Goal: Information Seeking & Learning: Check status

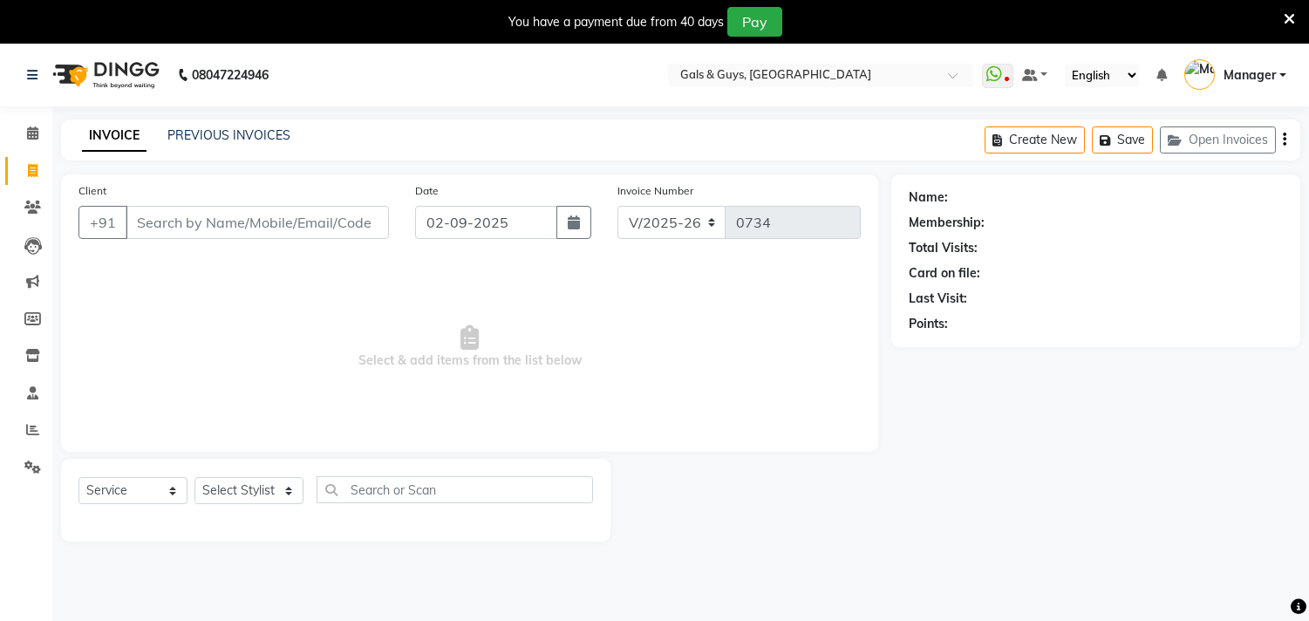
select select "7505"
select select "service"
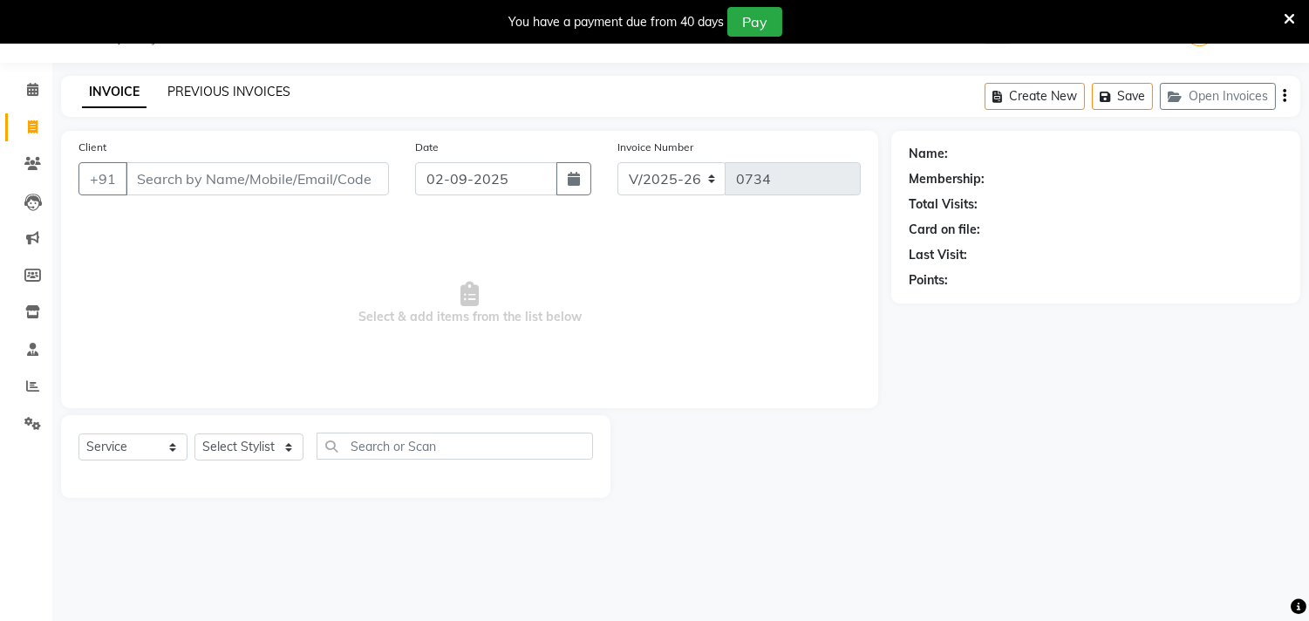
click at [266, 88] on link "PREVIOUS INVOICES" at bounding box center [228, 92] width 123 height 16
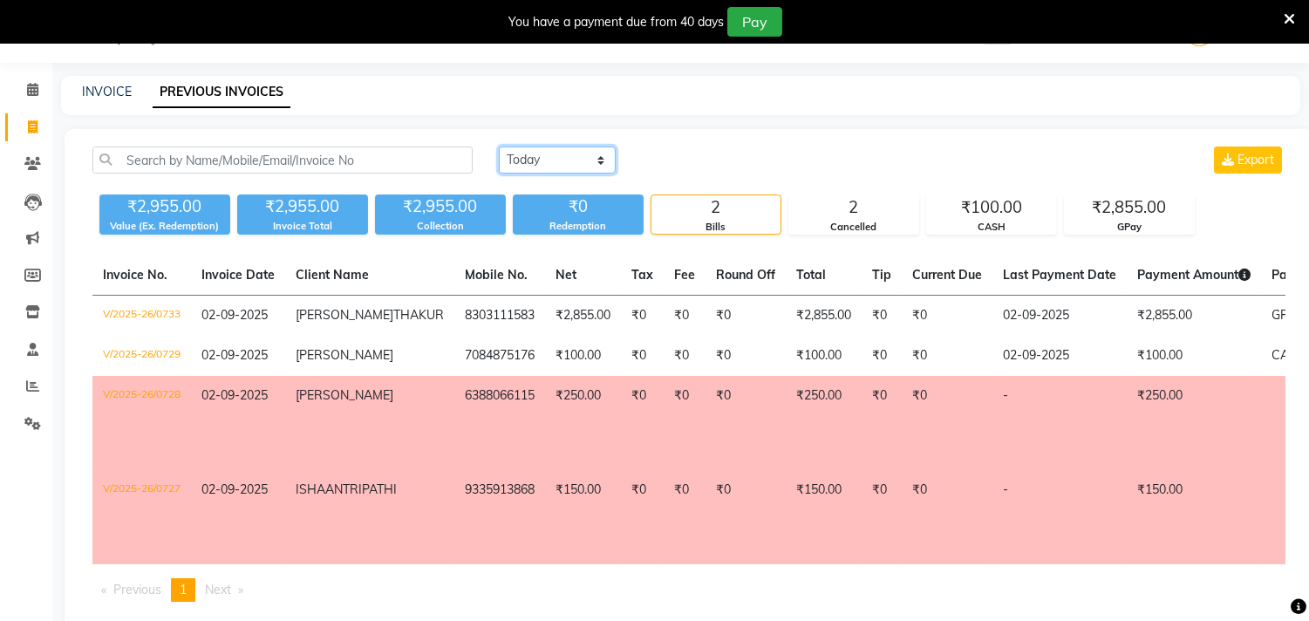
click at [553, 160] on select "[DATE] [DATE] Custom Range" at bounding box center [557, 159] width 117 height 27
select select "range"
click at [499, 146] on select "[DATE] [DATE] Custom Range" at bounding box center [557, 159] width 117 height 27
click at [716, 158] on input "02-09-2025" at bounding box center [699, 160] width 122 height 24
select select "9"
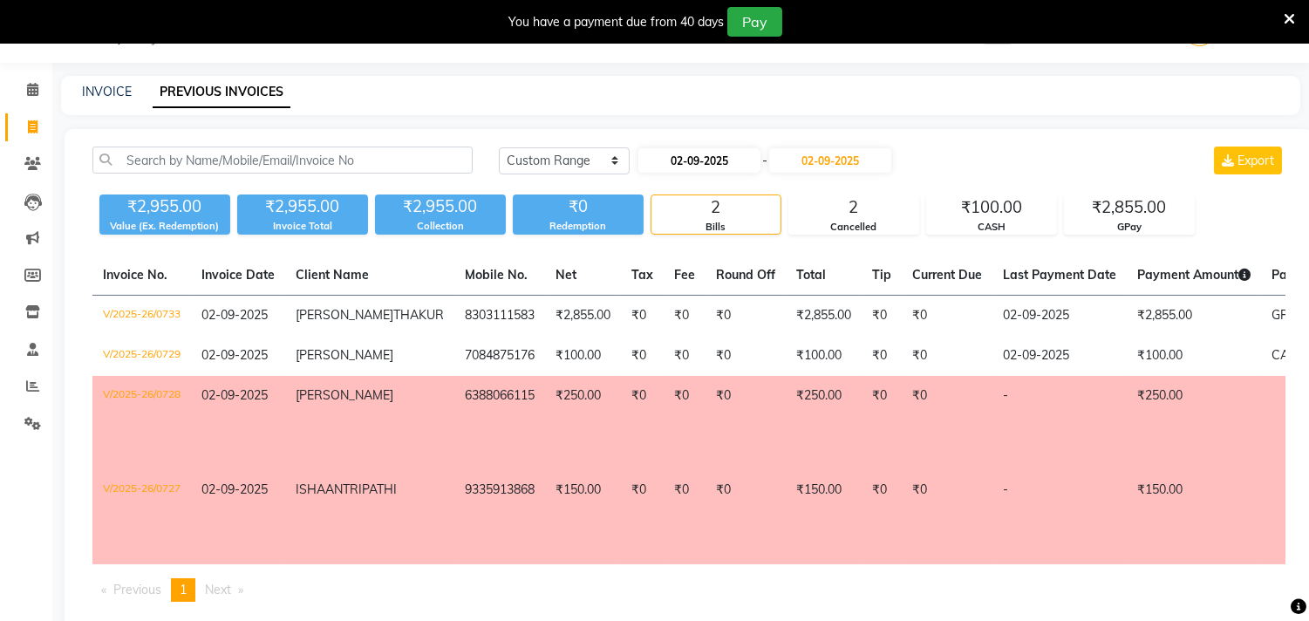
select select "2025"
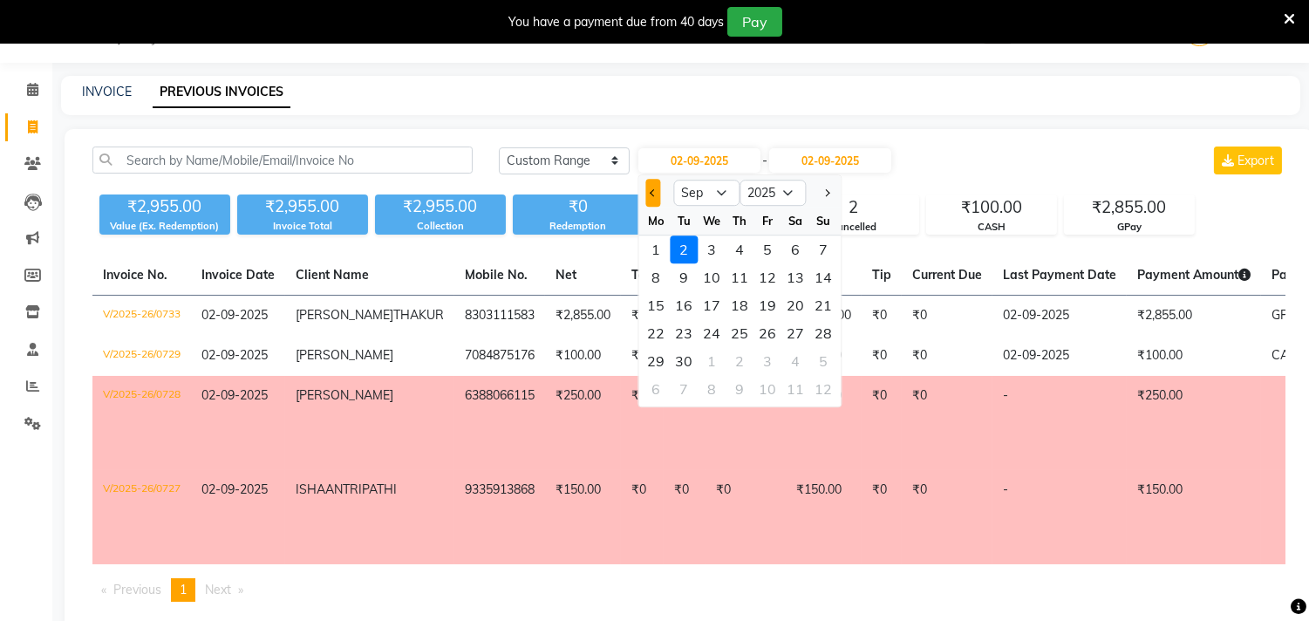
click at [654, 193] on span "Previous month" at bounding box center [653, 192] width 7 height 7
select select "8"
click at [813, 351] on div "31" at bounding box center [823, 361] width 28 height 28
type input "31-08-2025"
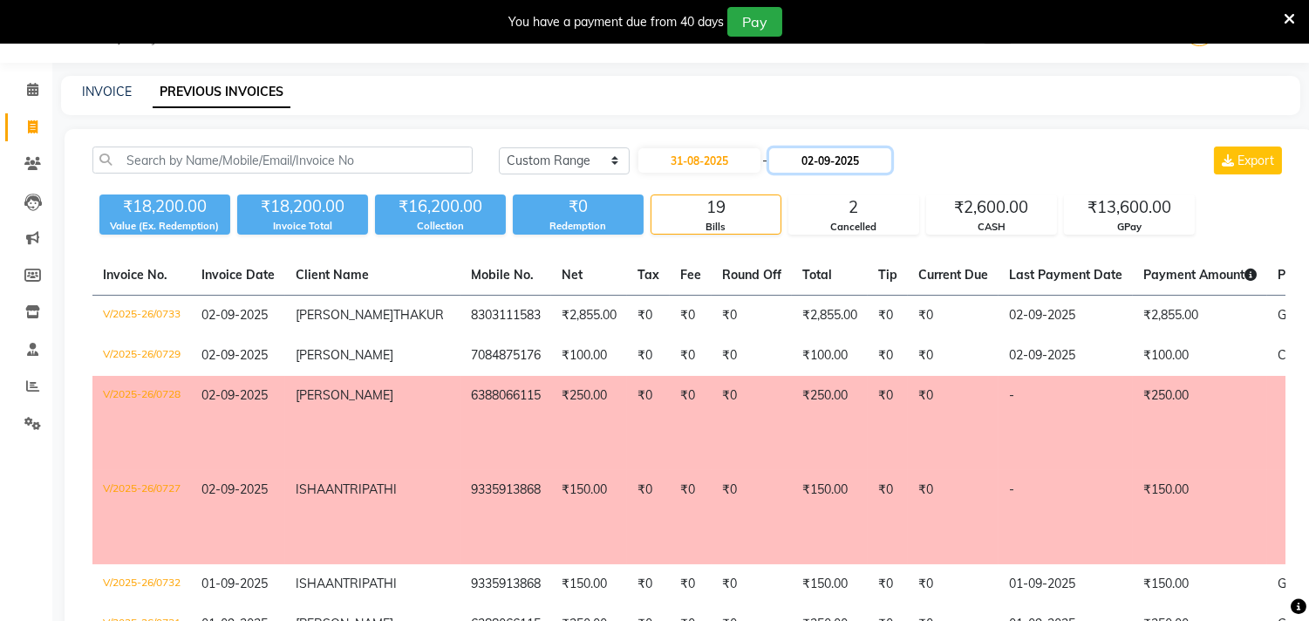
click at [825, 159] on input "02-09-2025" at bounding box center [830, 160] width 122 height 24
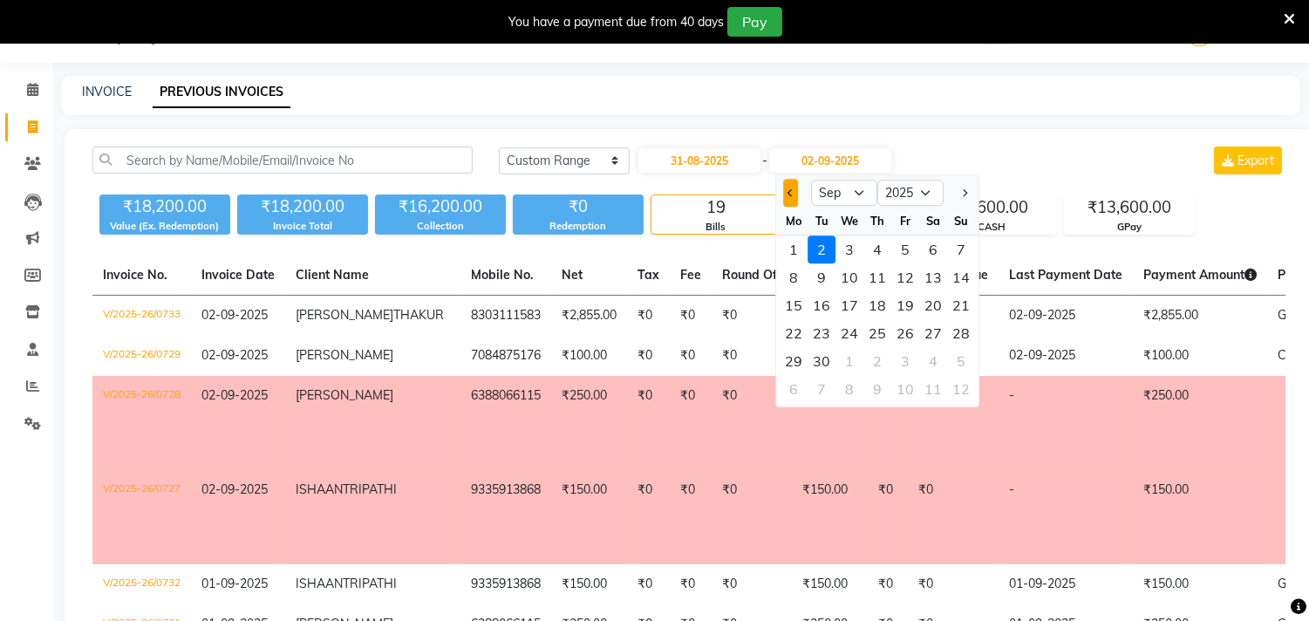
click at [783, 188] on button "Previous month" at bounding box center [790, 193] width 15 height 28
select select "8"
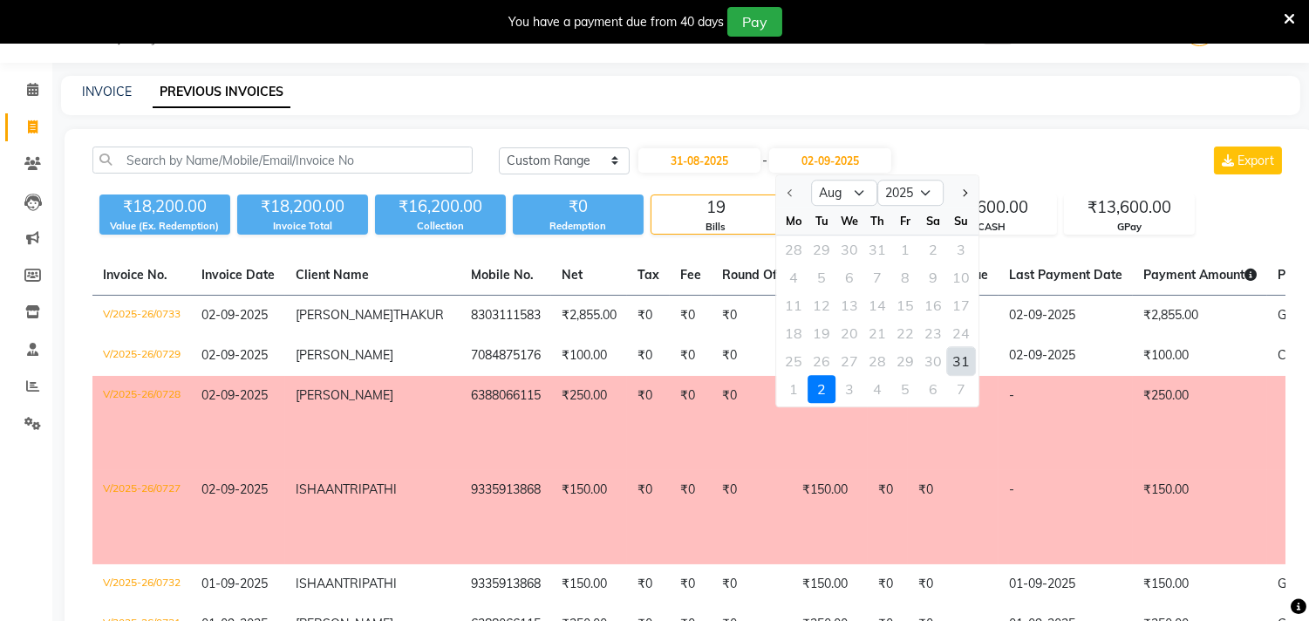
click at [956, 363] on div "31" at bounding box center [961, 361] width 28 height 28
type input "31-08-2025"
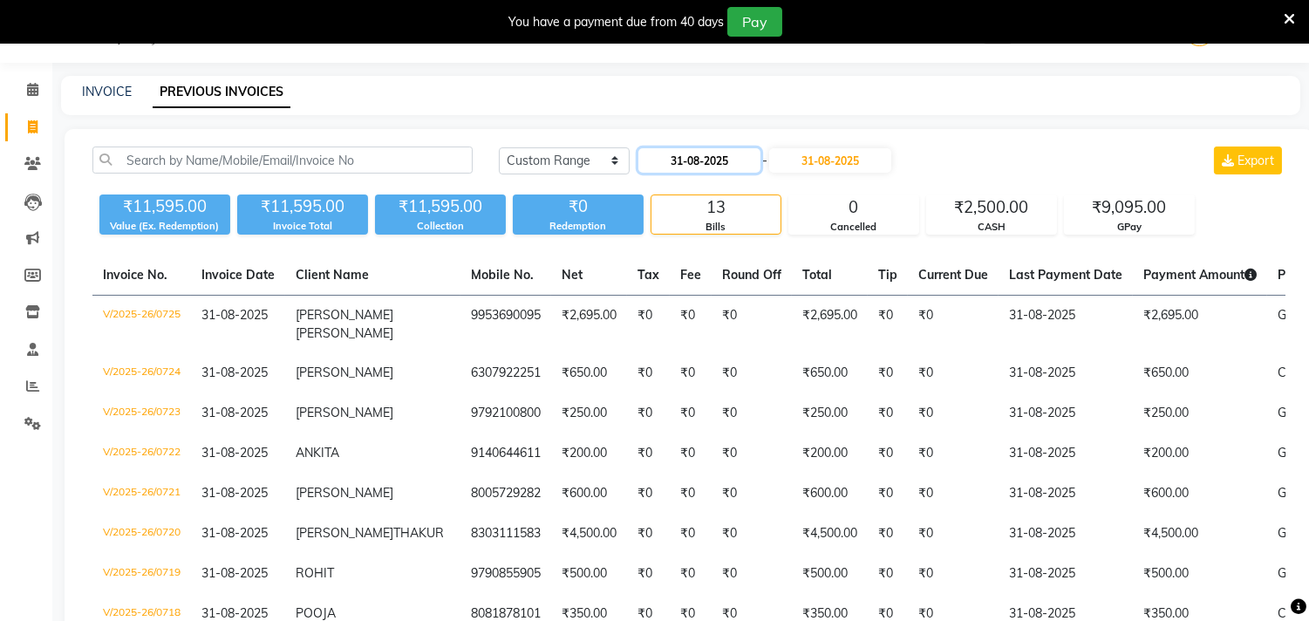
click at [676, 168] on input "31-08-2025" at bounding box center [699, 160] width 122 height 24
select select "8"
select select "2025"
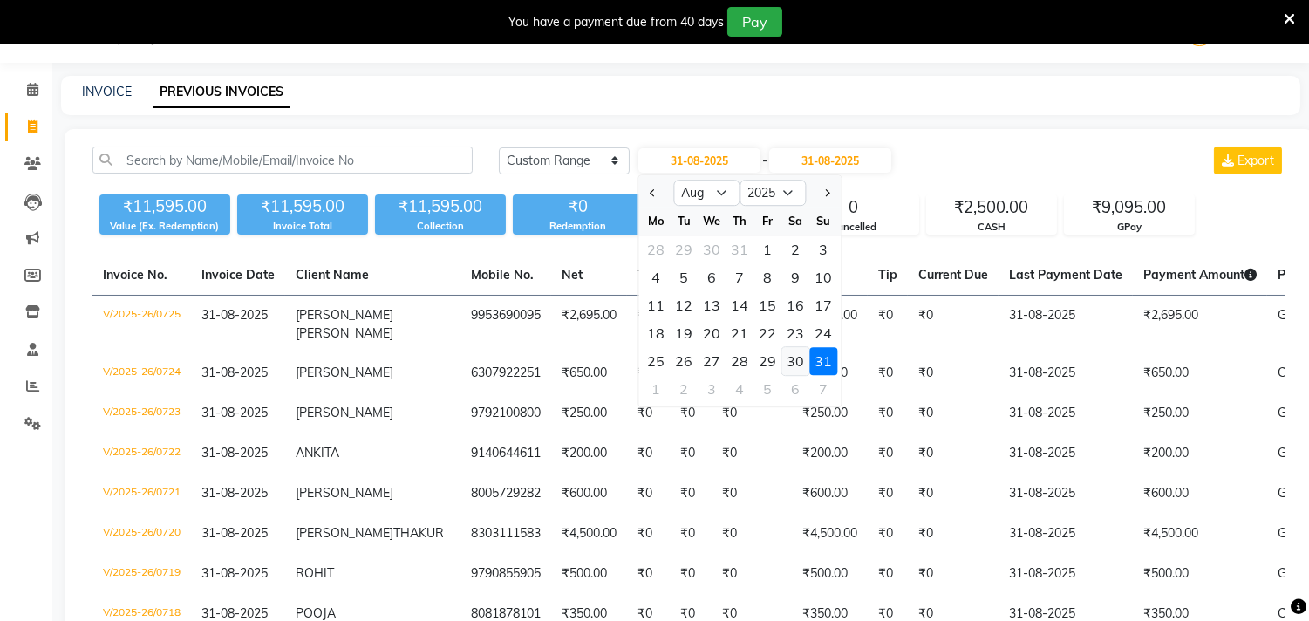
click at [787, 358] on div "30" at bounding box center [795, 361] width 28 height 28
type input "30-08-2025"
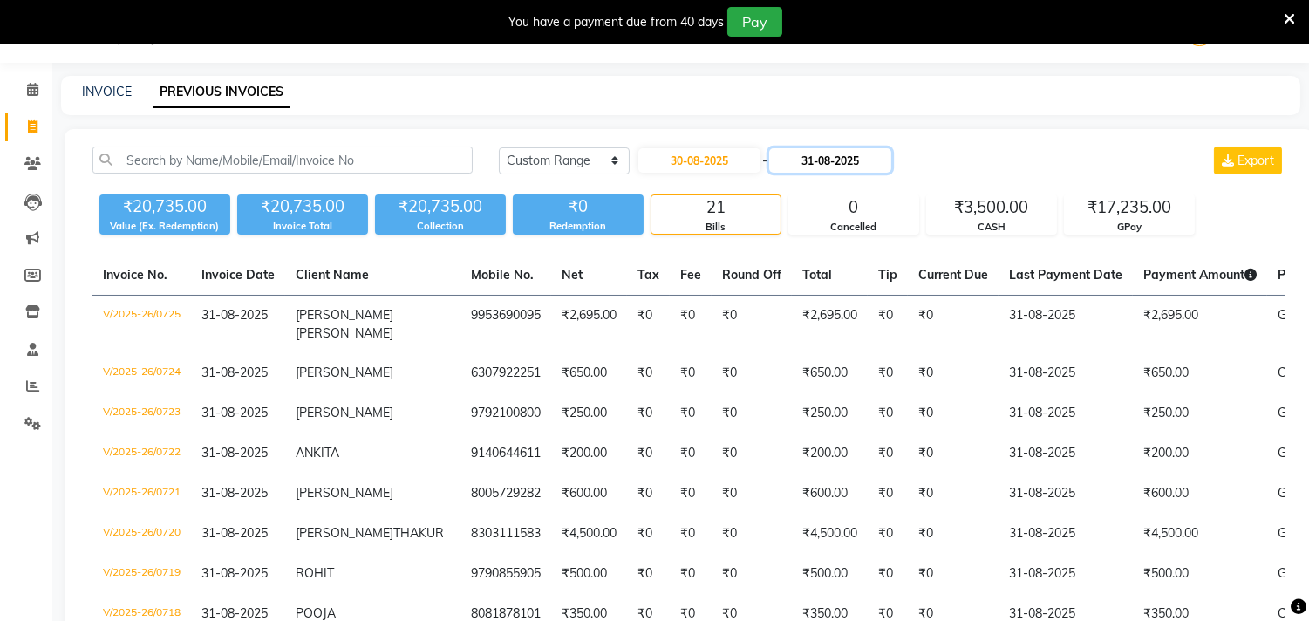
click at [869, 161] on input "31-08-2025" at bounding box center [830, 160] width 122 height 24
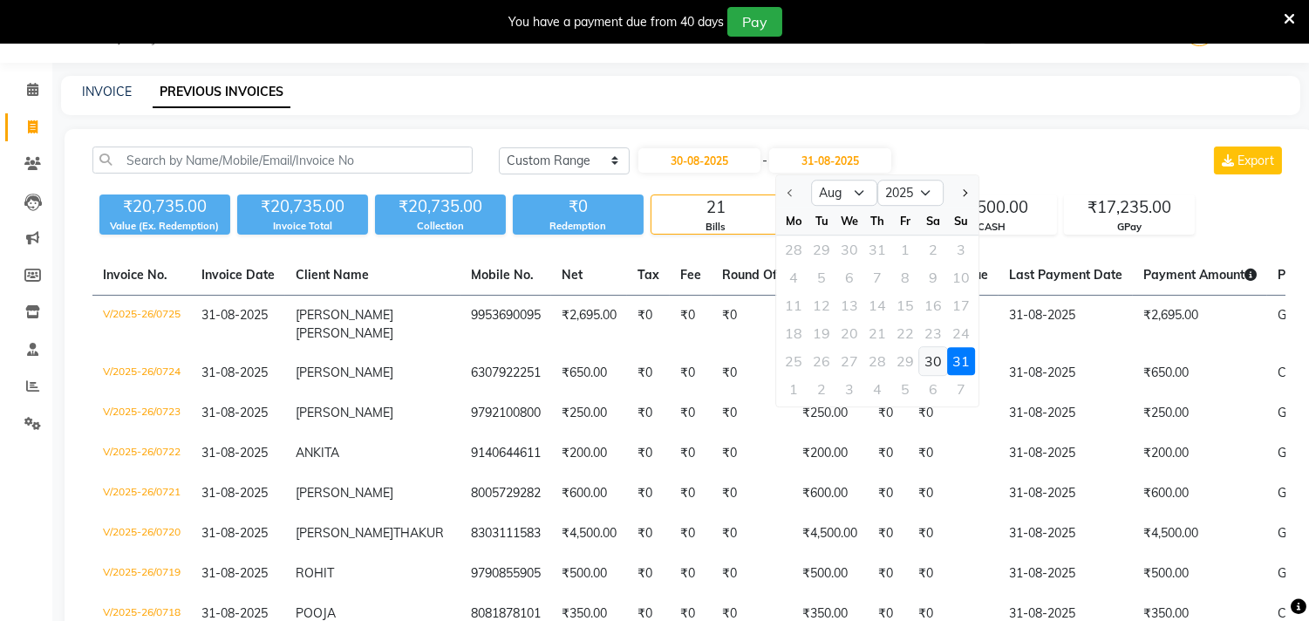
click at [930, 366] on div "30" at bounding box center [933, 361] width 28 height 28
type input "30-08-2025"
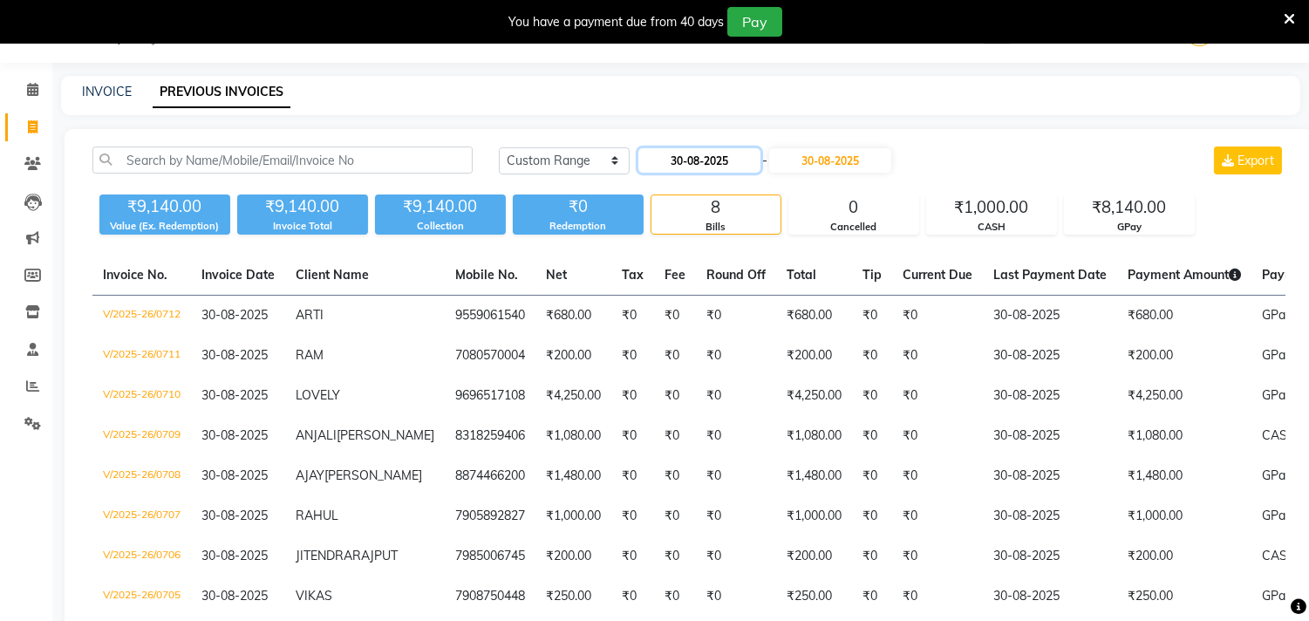
click at [724, 162] on input "30-08-2025" at bounding box center [699, 160] width 122 height 24
select select "8"
select select "2025"
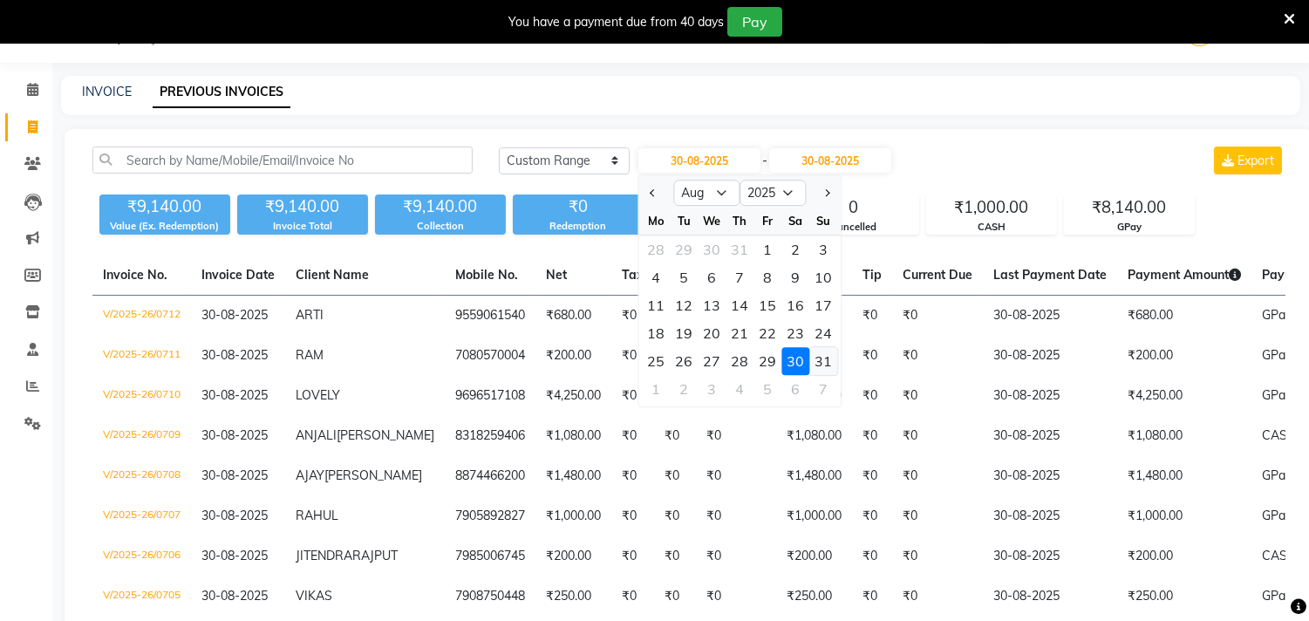
click at [830, 363] on div "31" at bounding box center [823, 361] width 28 height 28
type input "31-08-2025"
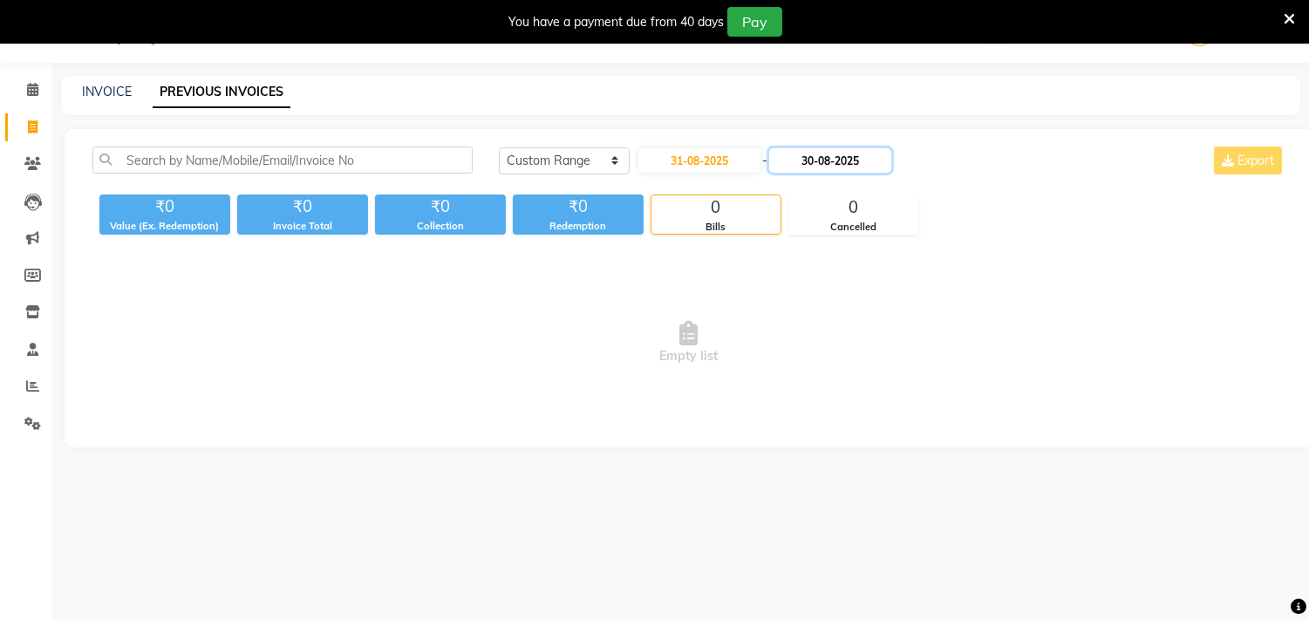
click at [856, 150] on input "30-08-2025" at bounding box center [830, 160] width 122 height 24
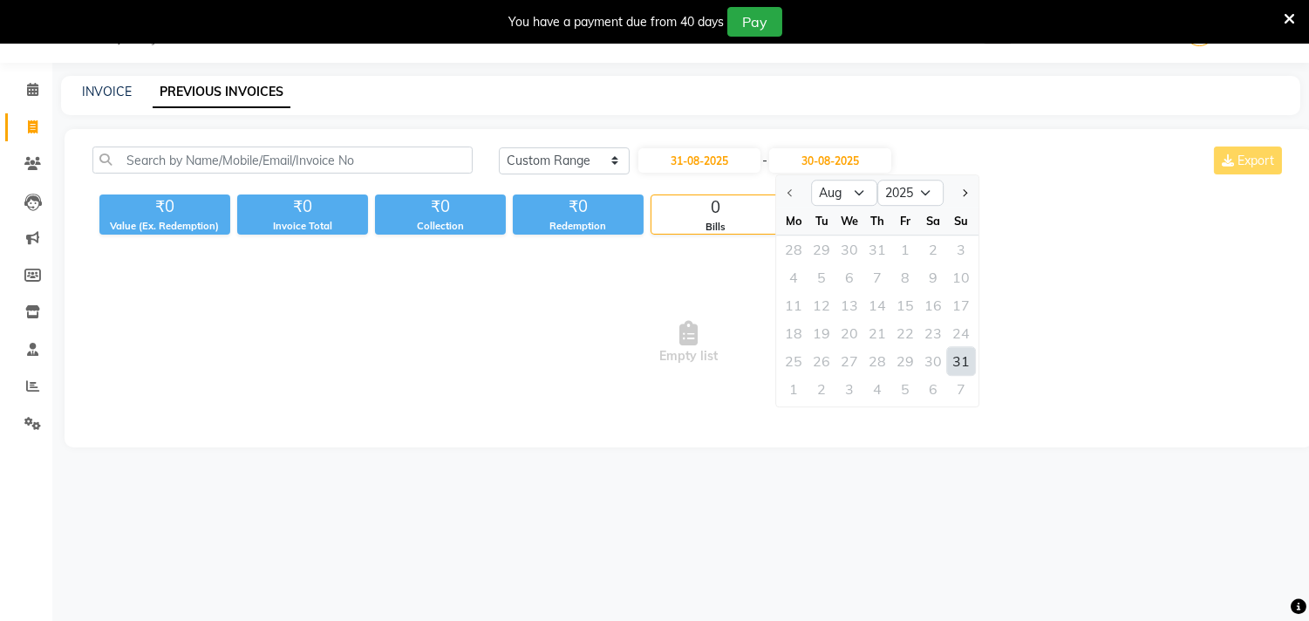
click at [955, 350] on div "31" at bounding box center [961, 361] width 28 height 28
type input "31-08-2025"
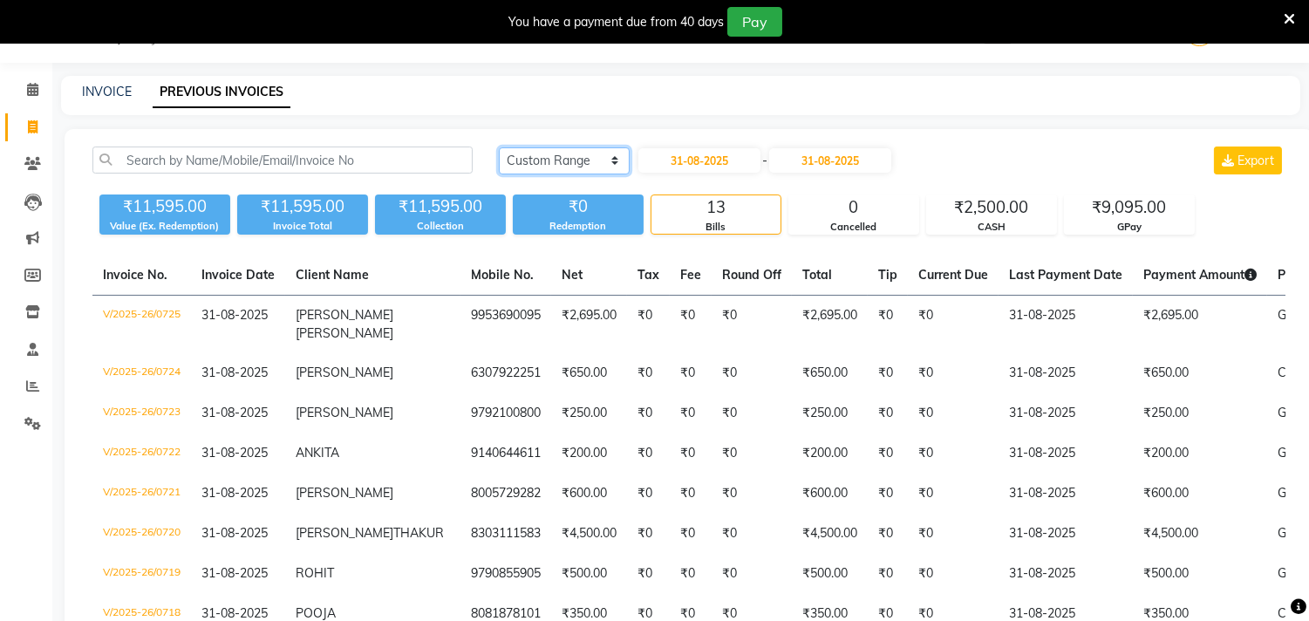
click at [585, 163] on select "[DATE] [DATE] Custom Range" at bounding box center [564, 160] width 131 height 27
click at [499, 147] on select "[DATE] [DATE] Custom Range" at bounding box center [564, 160] width 131 height 27
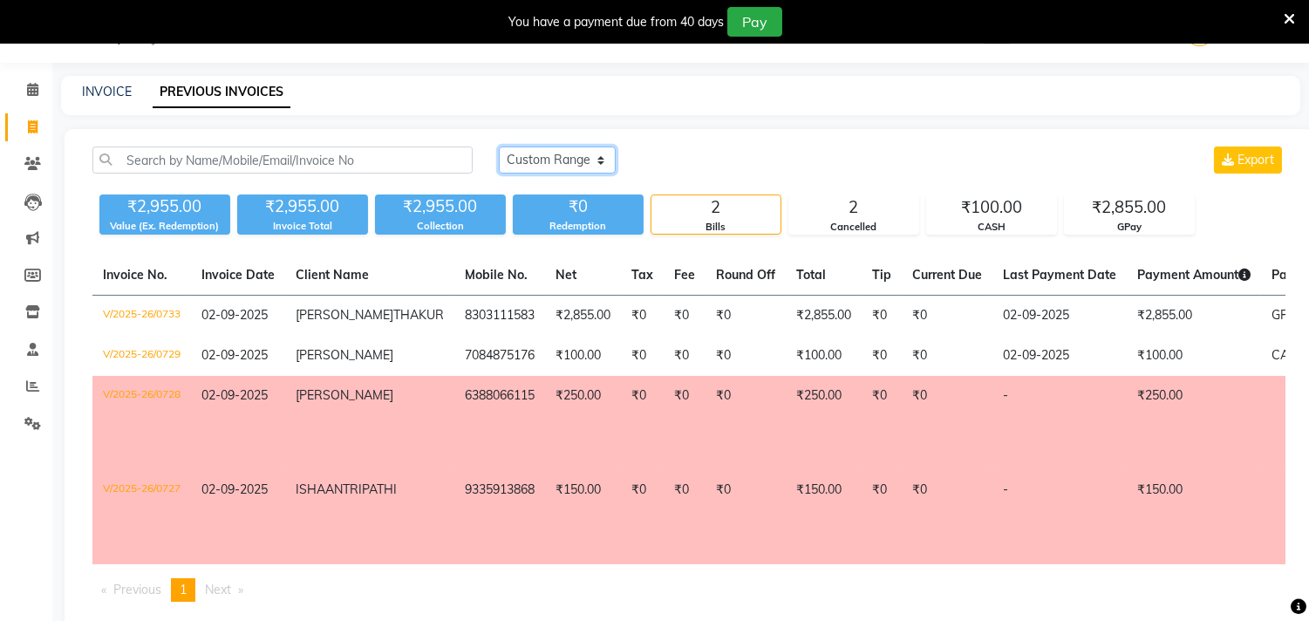
click at [596, 155] on select "[DATE] [DATE] Custom Range" at bounding box center [557, 159] width 117 height 27
click at [499, 146] on select "[DATE] [DATE] Custom Range" at bounding box center [557, 159] width 117 height 27
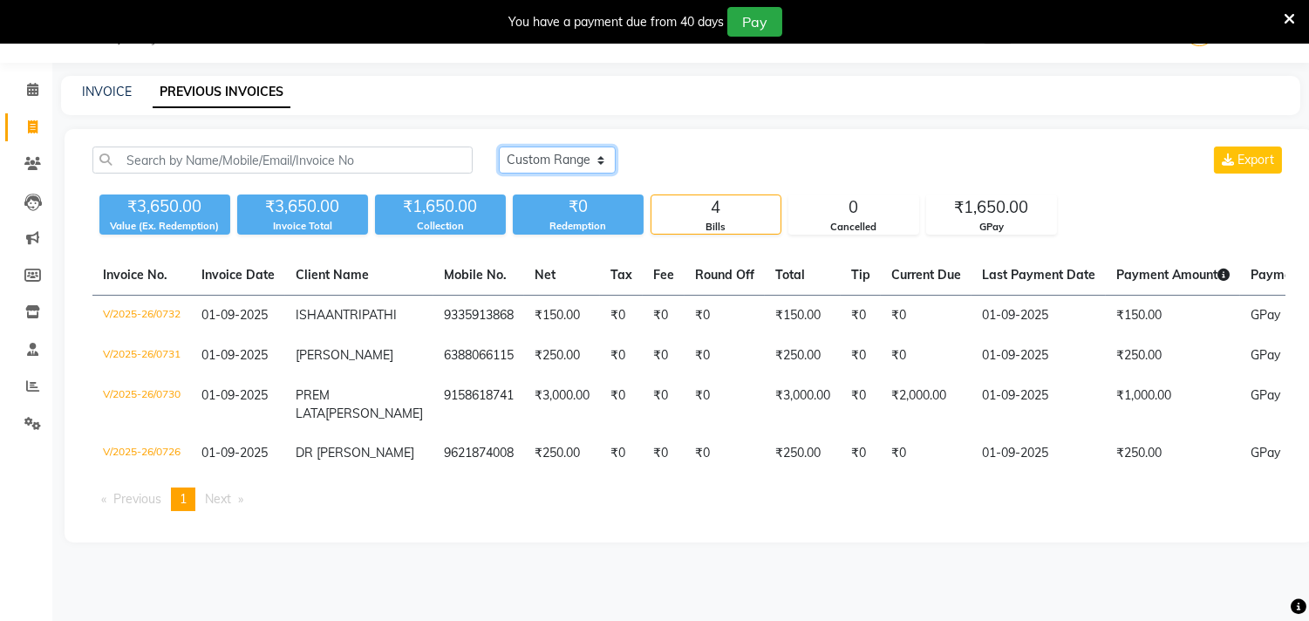
click at [562, 153] on select "[DATE] [DATE] Custom Range" at bounding box center [557, 159] width 117 height 27
select select "[DATE]"
click at [499, 146] on select "[DATE] [DATE] Custom Range" at bounding box center [557, 159] width 117 height 27
